Goal: Task Accomplishment & Management: Manage account settings

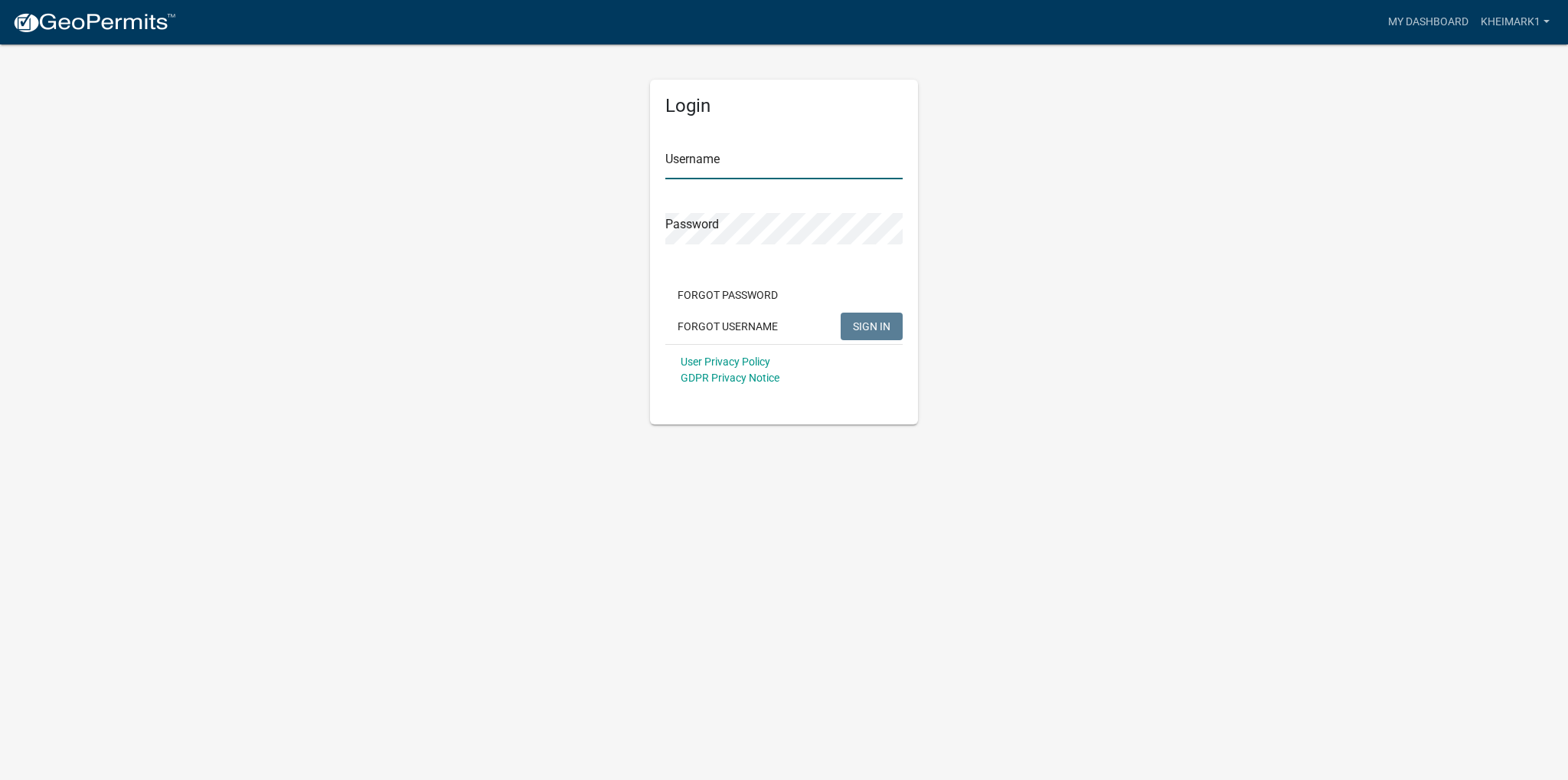
click at [712, 154] on input "Username" at bounding box center [784, 163] width 237 height 31
type input "kheimark1"
click at [869, 327] on span "SIGN IN" at bounding box center [872, 326] width 37 height 12
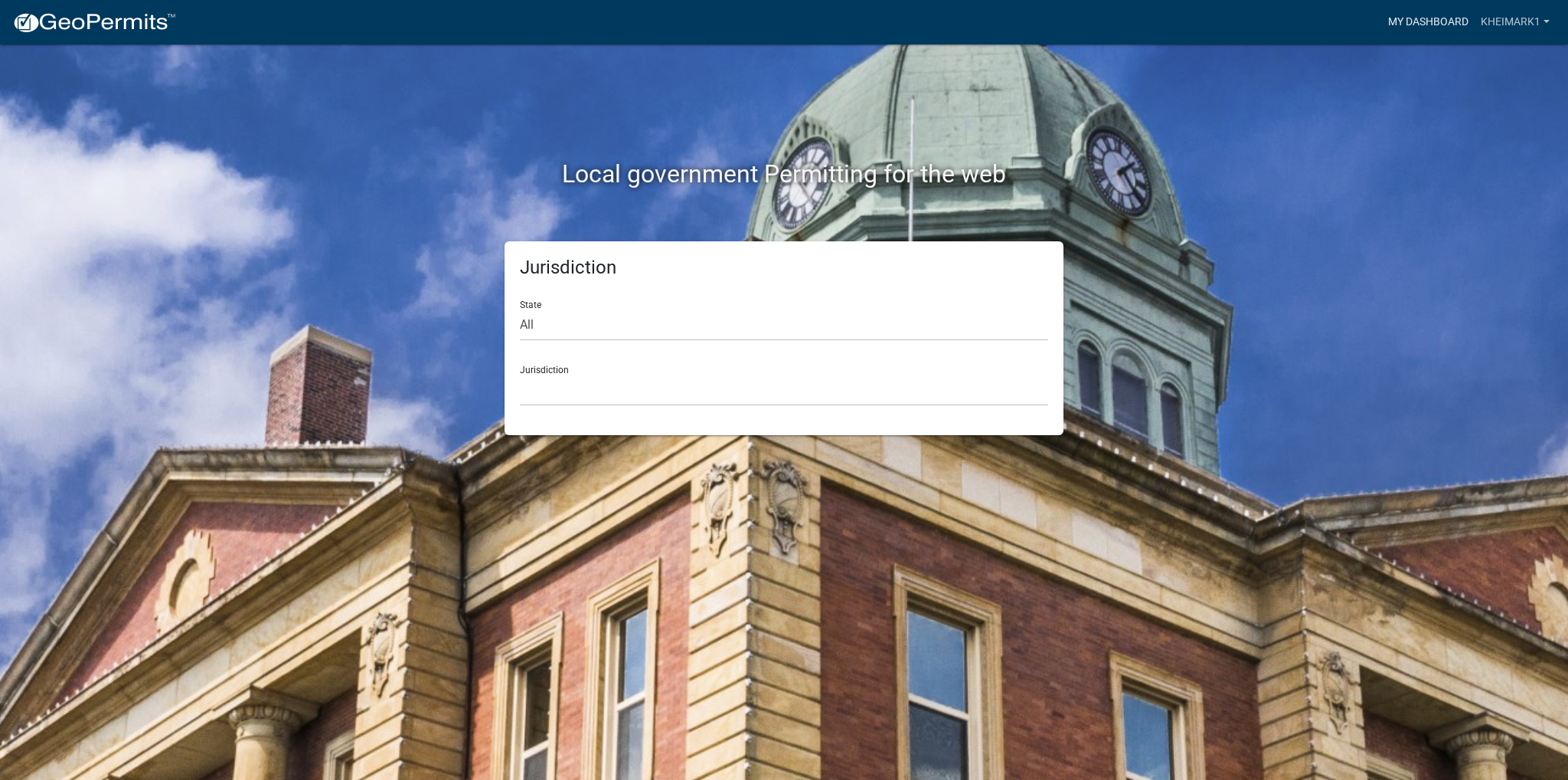
click at [1419, 22] on link "My Dashboard" at bounding box center [1428, 22] width 92 height 29
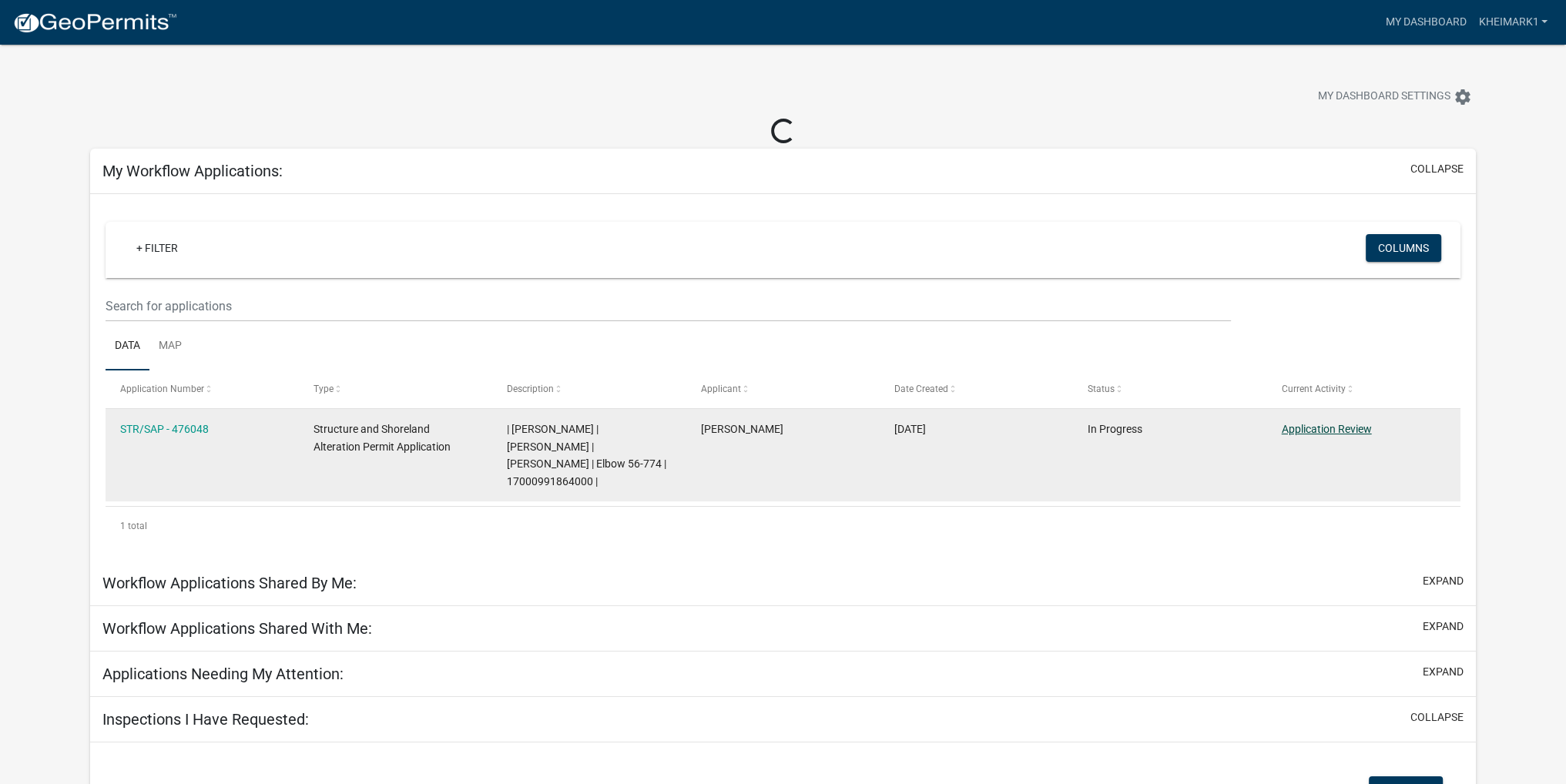
click at [1367, 426] on link "Application Review" at bounding box center [1327, 429] width 90 height 13
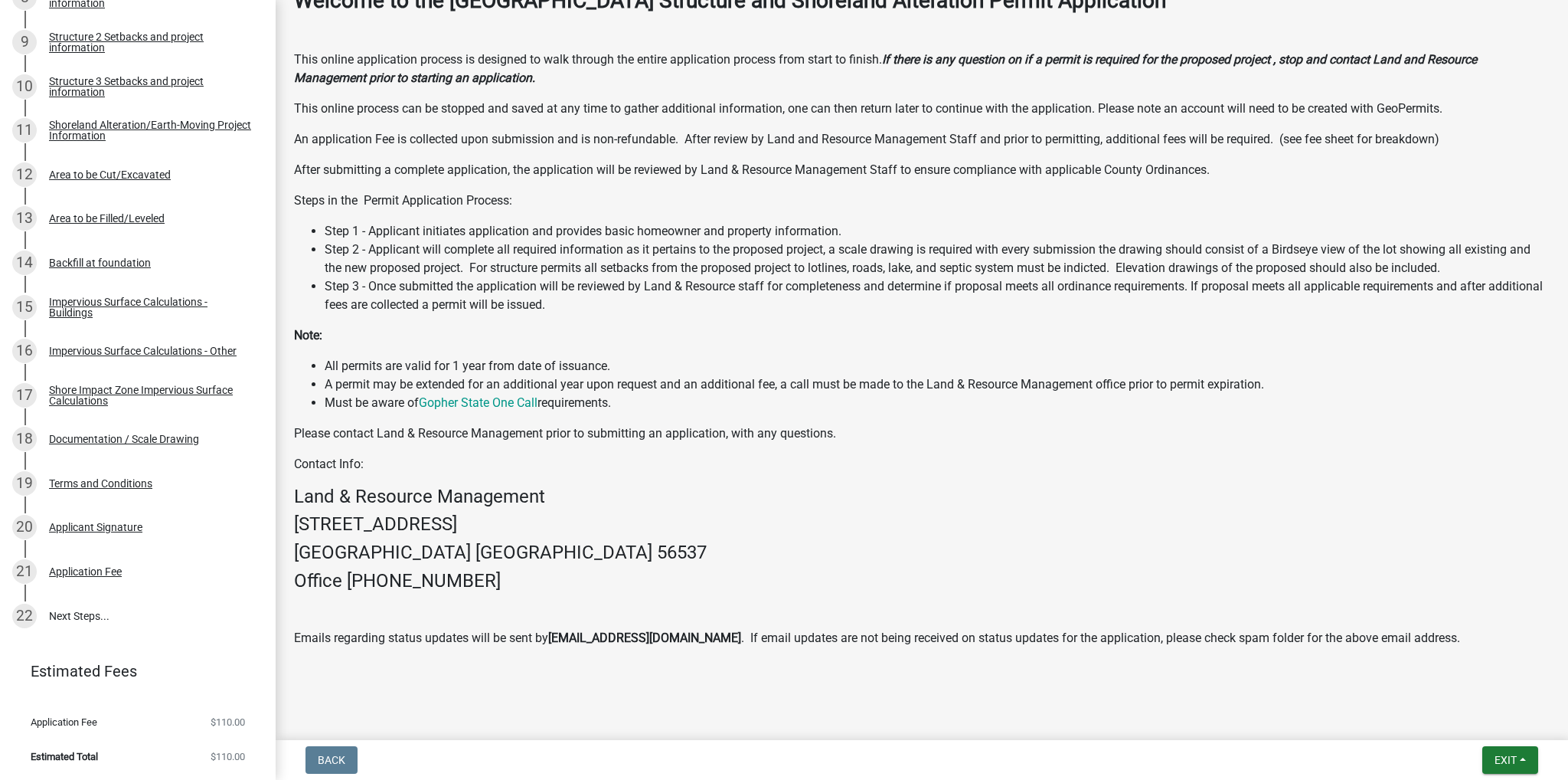
scroll to position [345, 0]
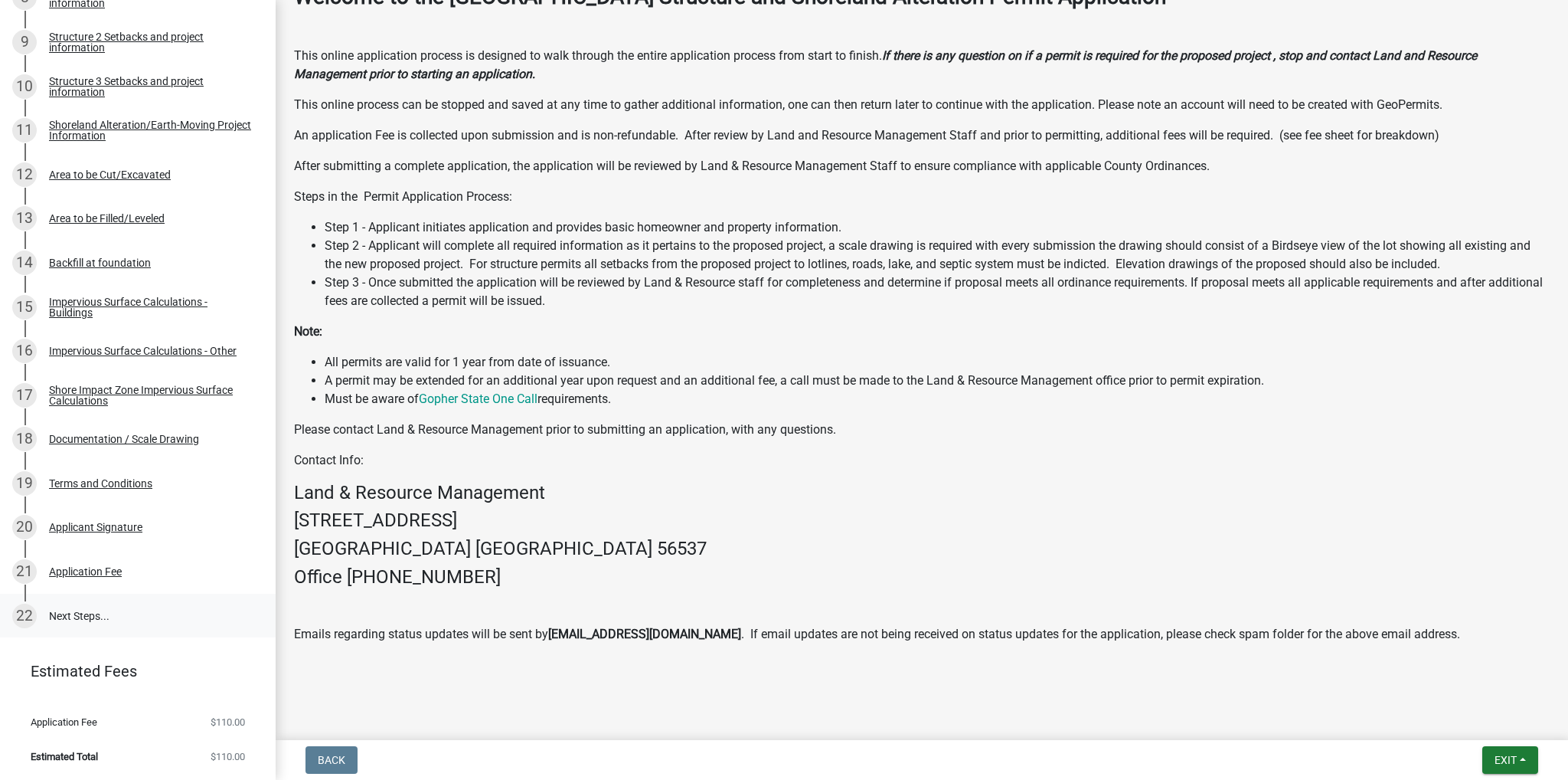
click at [25, 615] on div "22" at bounding box center [25, 616] width 25 height 25
click at [76, 616] on link "22 Next Steps..." at bounding box center [138, 616] width 276 height 44
click at [1504, 759] on span "Exit" at bounding box center [1506, 760] width 22 height 12
click at [1465, 721] on button "Save & Exit" at bounding box center [1478, 720] width 123 height 36
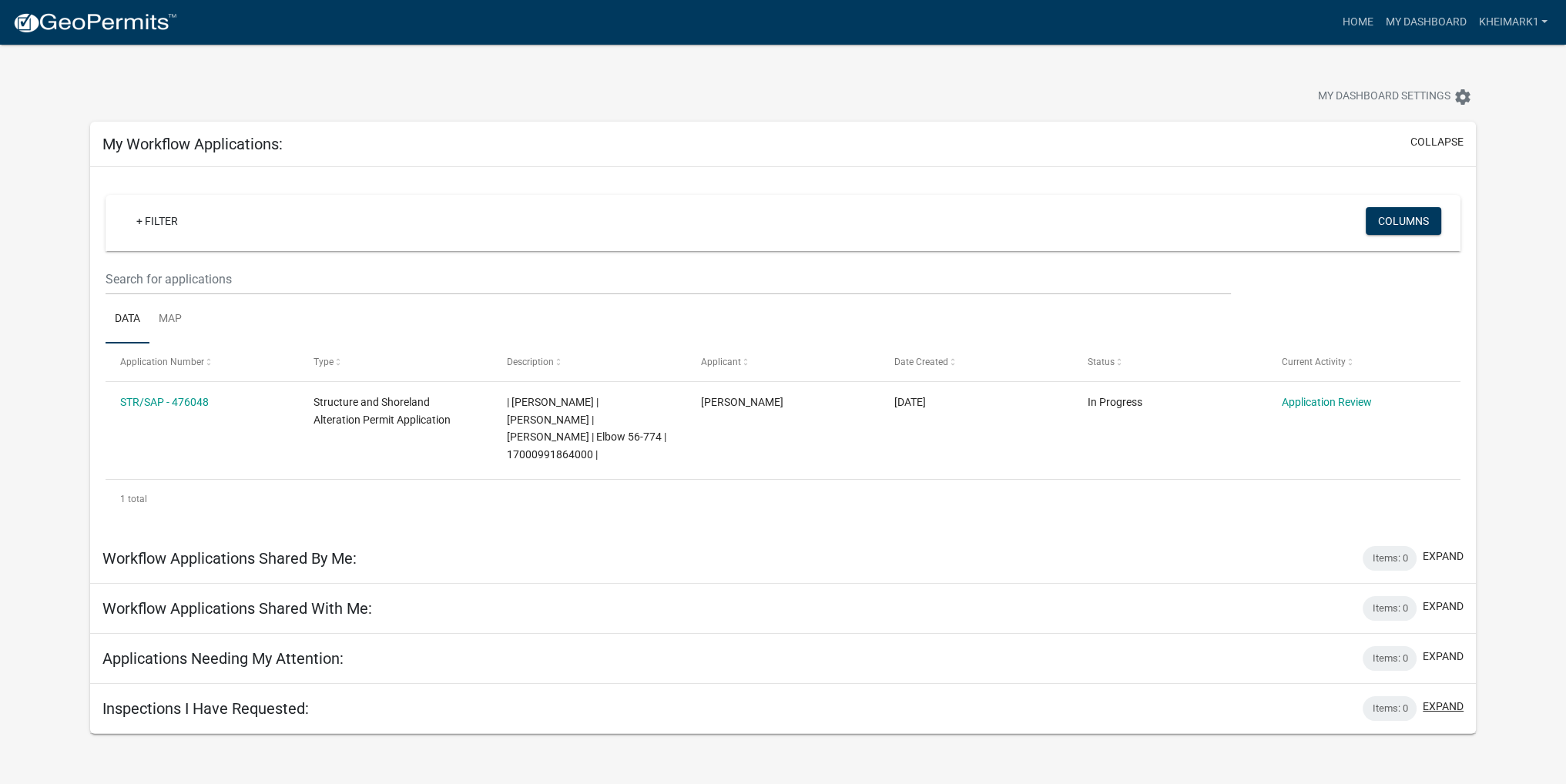
click at [1439, 704] on button "expand" at bounding box center [1443, 706] width 41 height 16
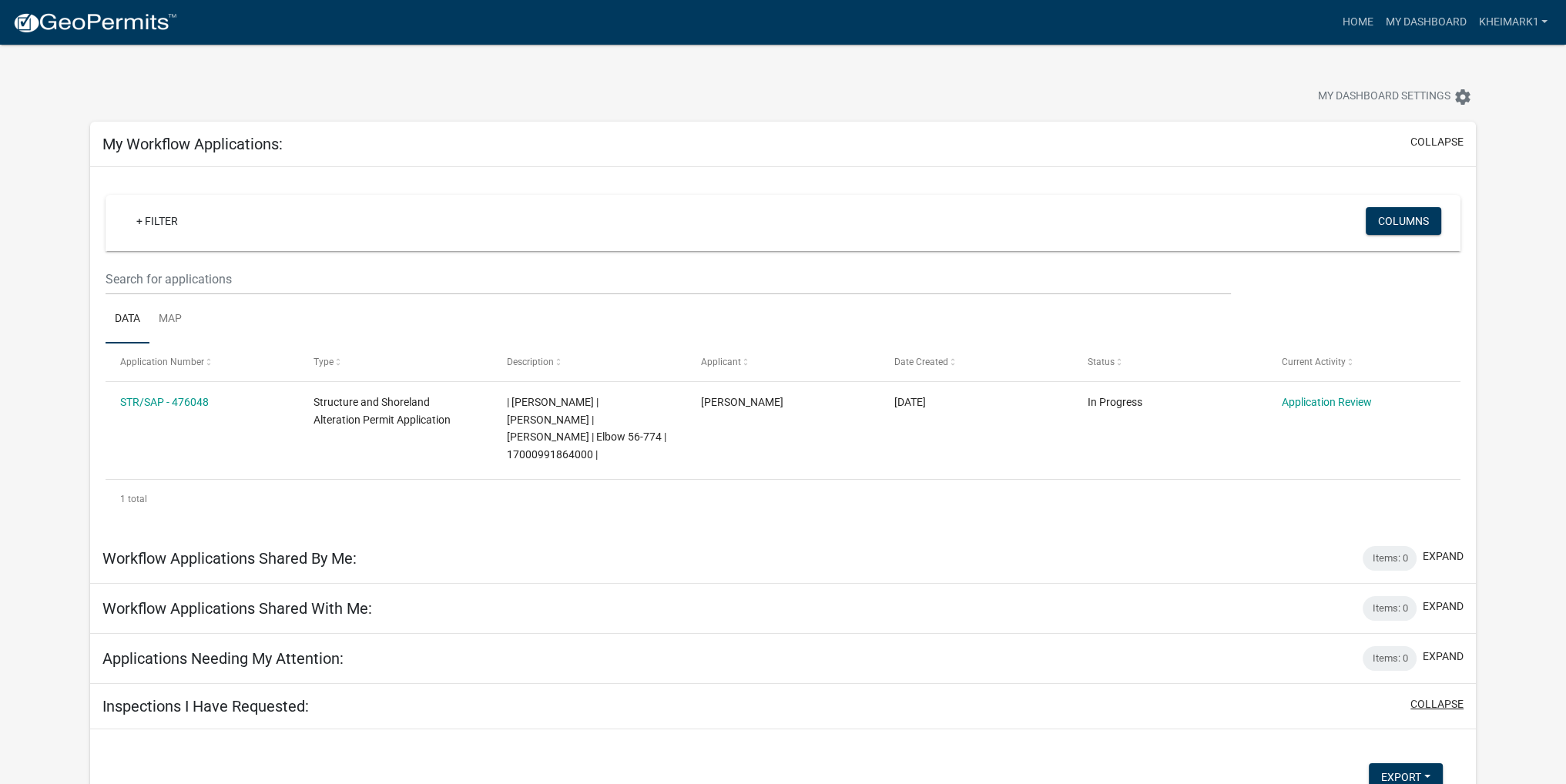
click at [1439, 702] on button "collapse" at bounding box center [1436, 704] width 53 height 16
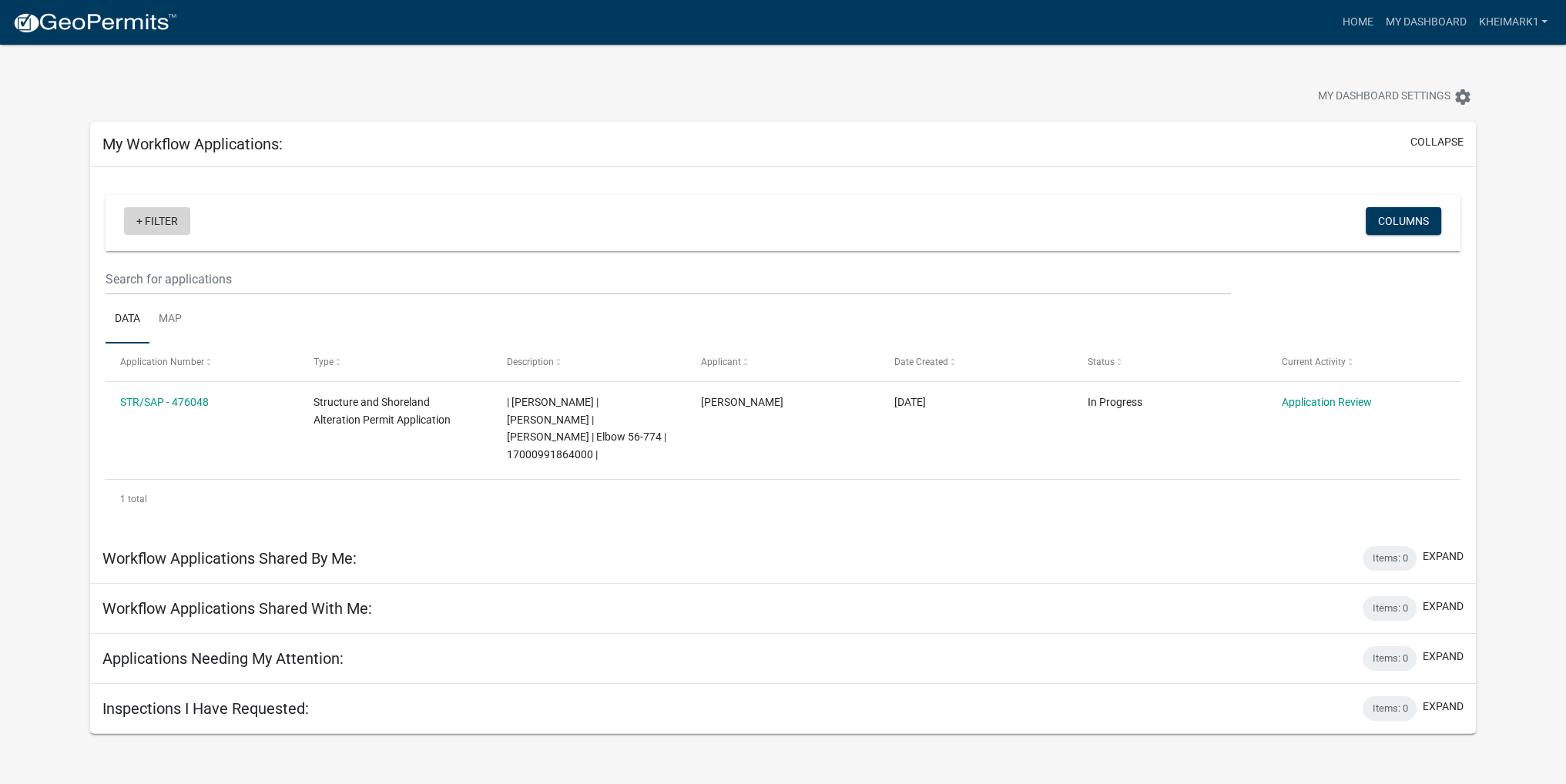
click at [158, 219] on link "+ Filter" at bounding box center [157, 221] width 66 height 28
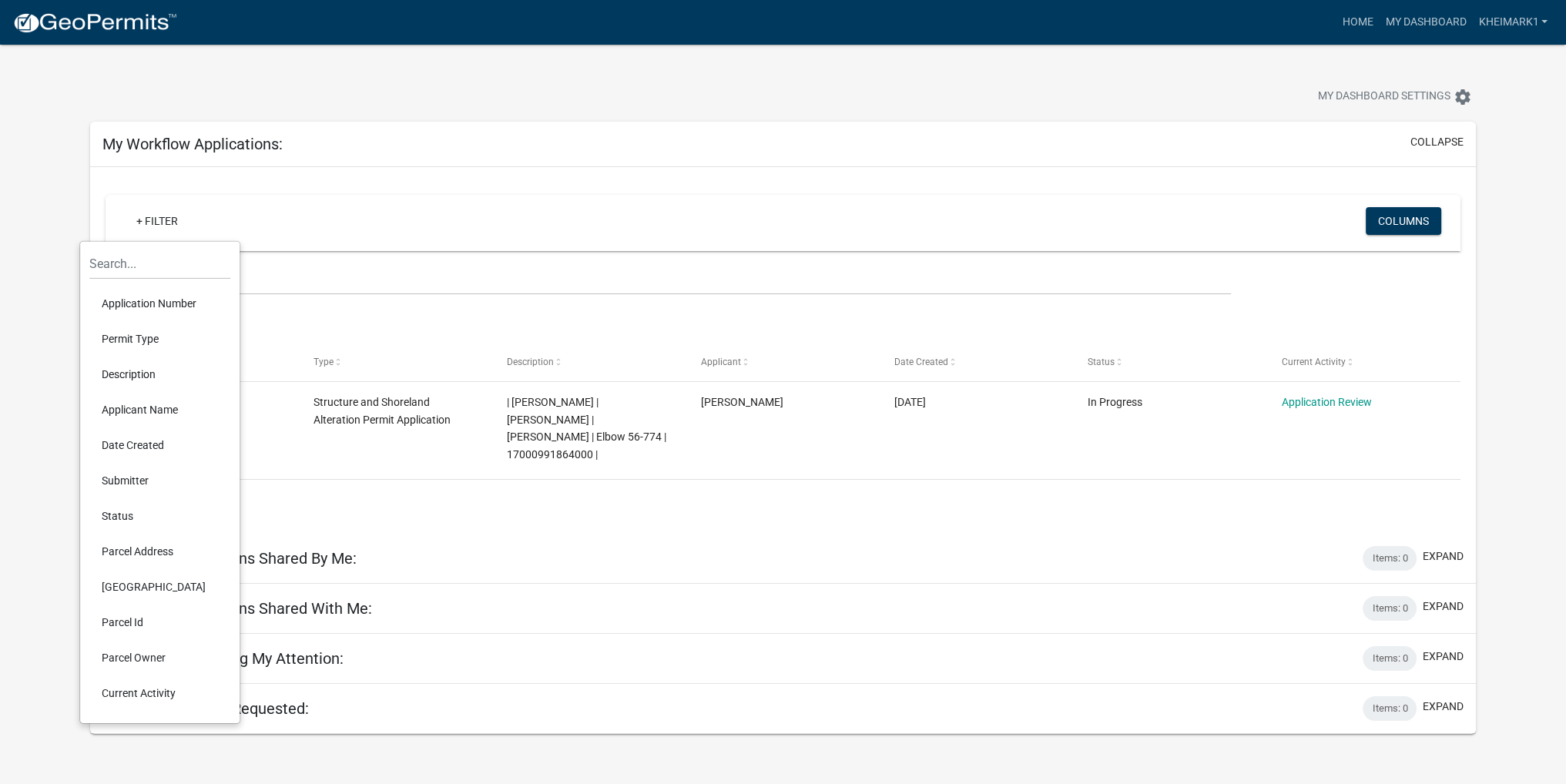
click at [134, 692] on li "Current Activity" at bounding box center [160, 694] width 141 height 36
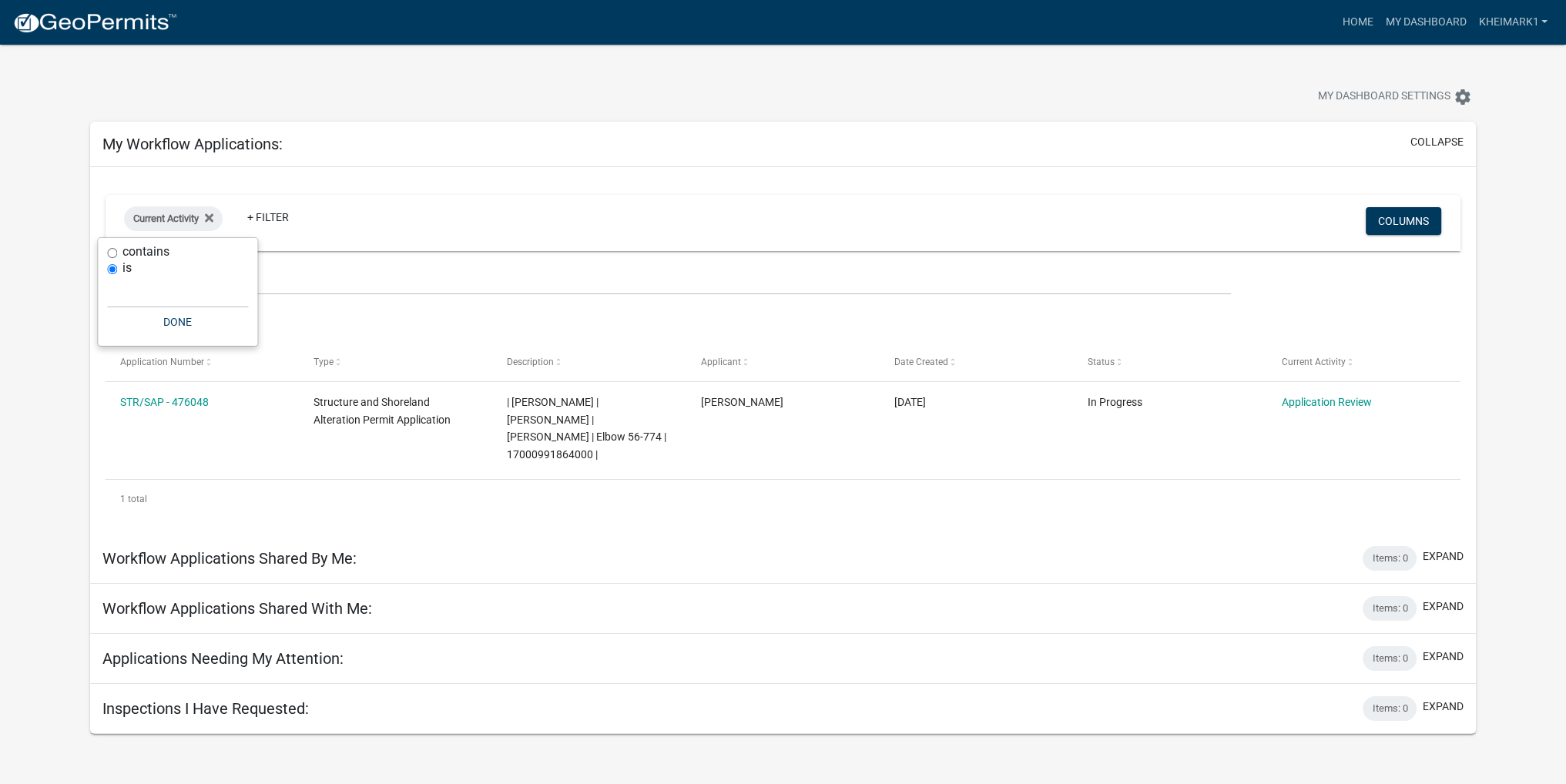
click at [1076, 182] on div "Current Activity + Filter Columns Data Map Application Number Type Description …" at bounding box center [783, 350] width 1356 height 336
